Goal: Information Seeking & Learning: Learn about a topic

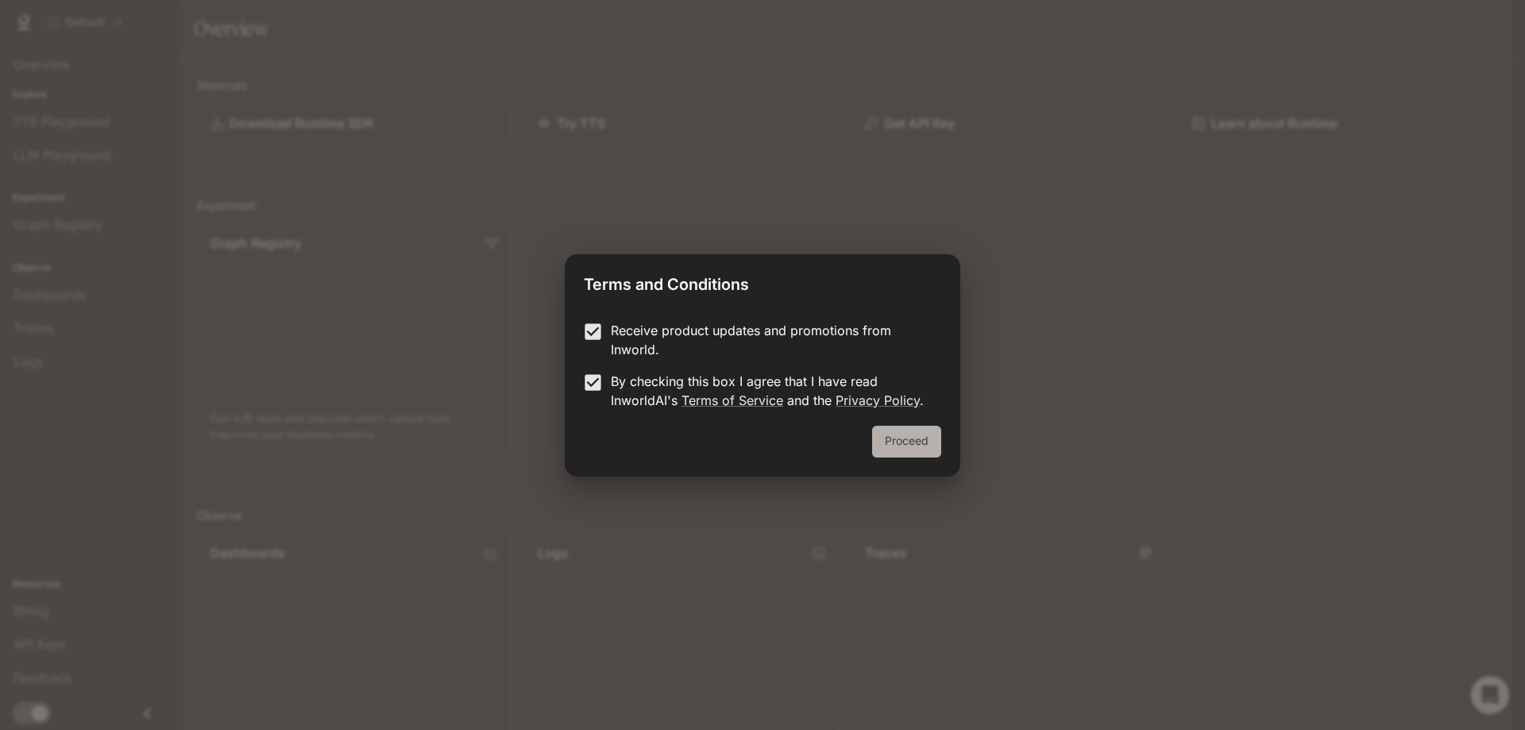
click at [903, 435] on button "Proceed" at bounding box center [906, 442] width 69 height 32
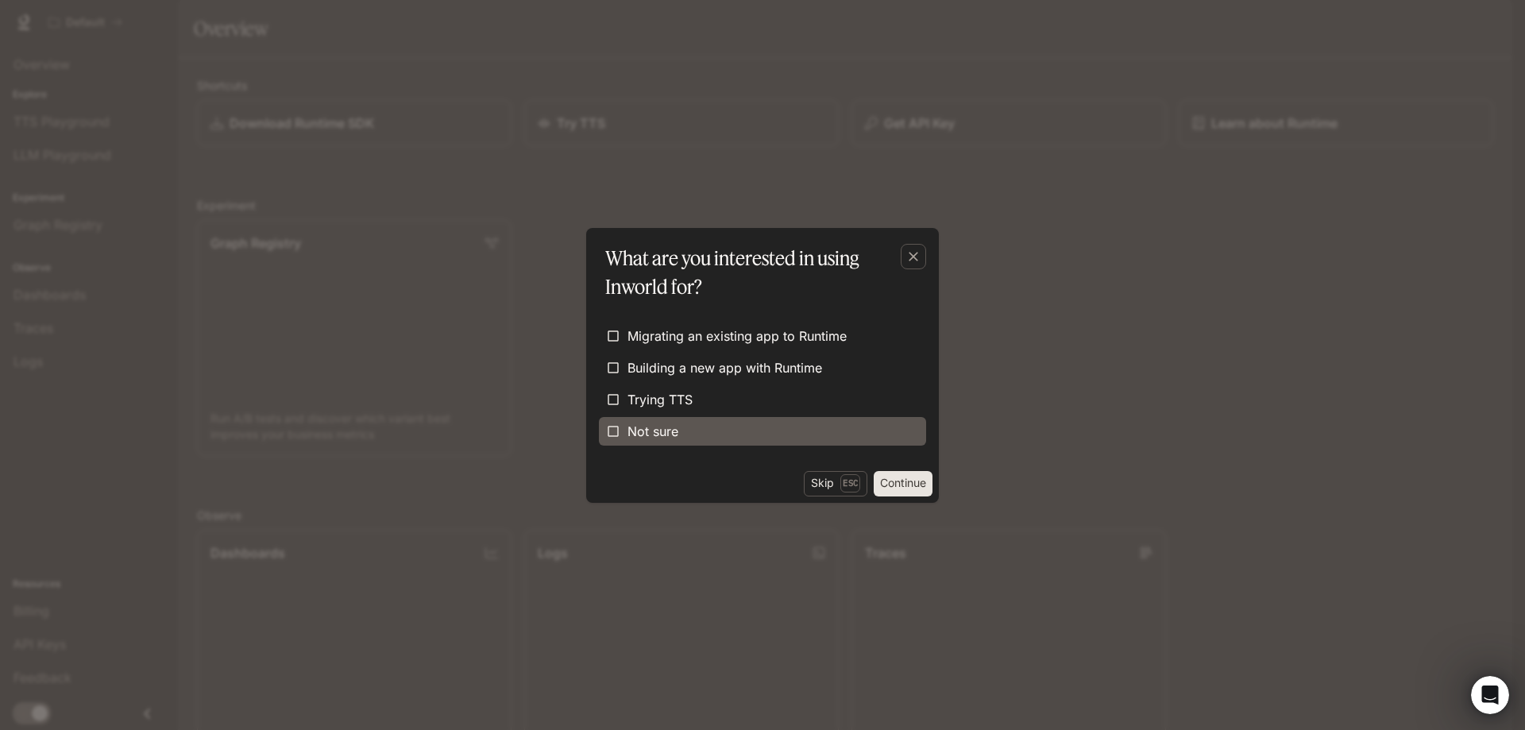
click at [683, 441] on label "Not sure" at bounding box center [762, 431] width 327 height 29
click at [829, 480] on button "Skip Esc" at bounding box center [836, 483] width 64 height 25
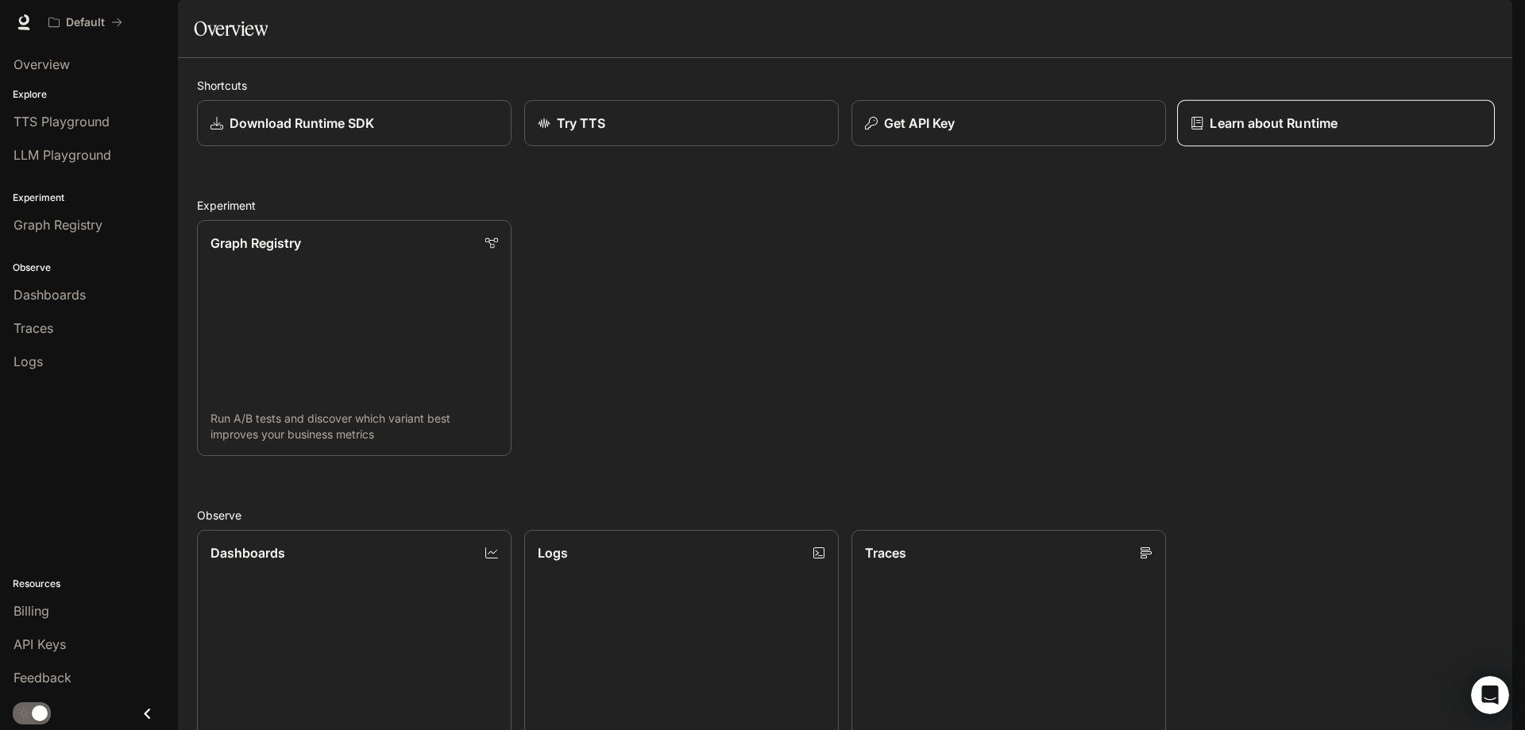
click at [1295, 133] on p "Learn about Runtime" at bounding box center [1274, 123] width 128 height 19
